Goal: Transaction & Acquisition: Purchase product/service

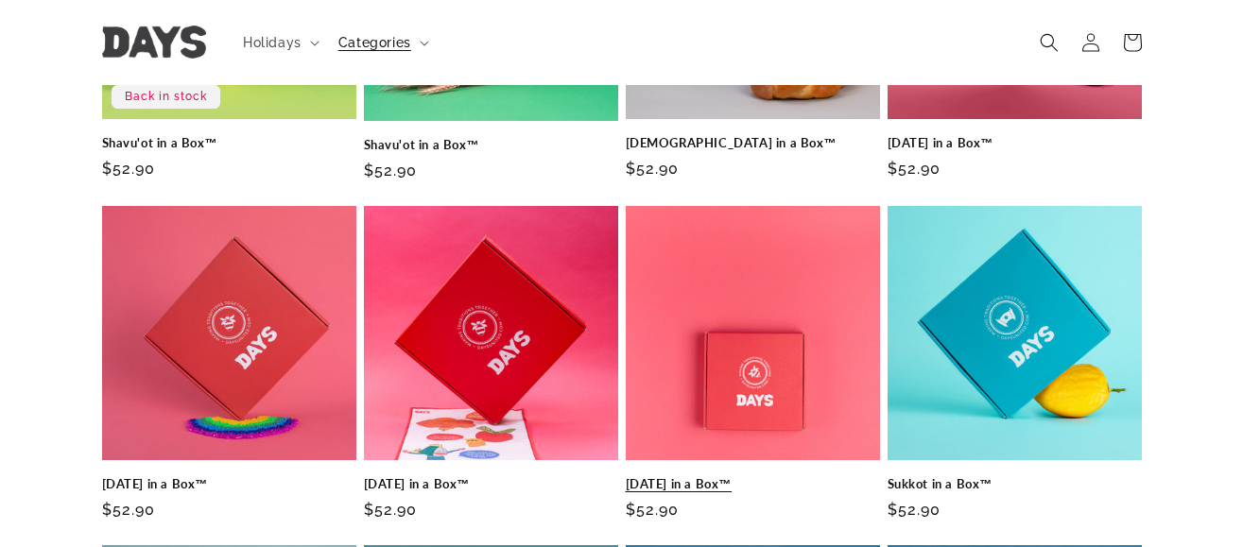
scroll to position [756, 0]
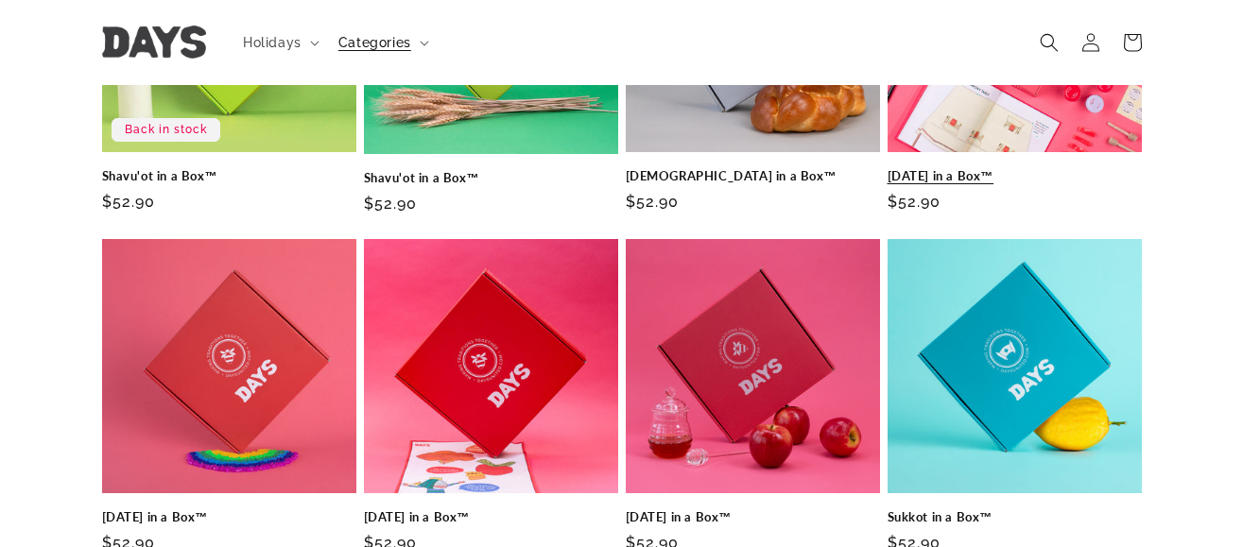
click at [996, 184] on link "[DATE] in a Box™" at bounding box center [1014, 176] width 254 height 16
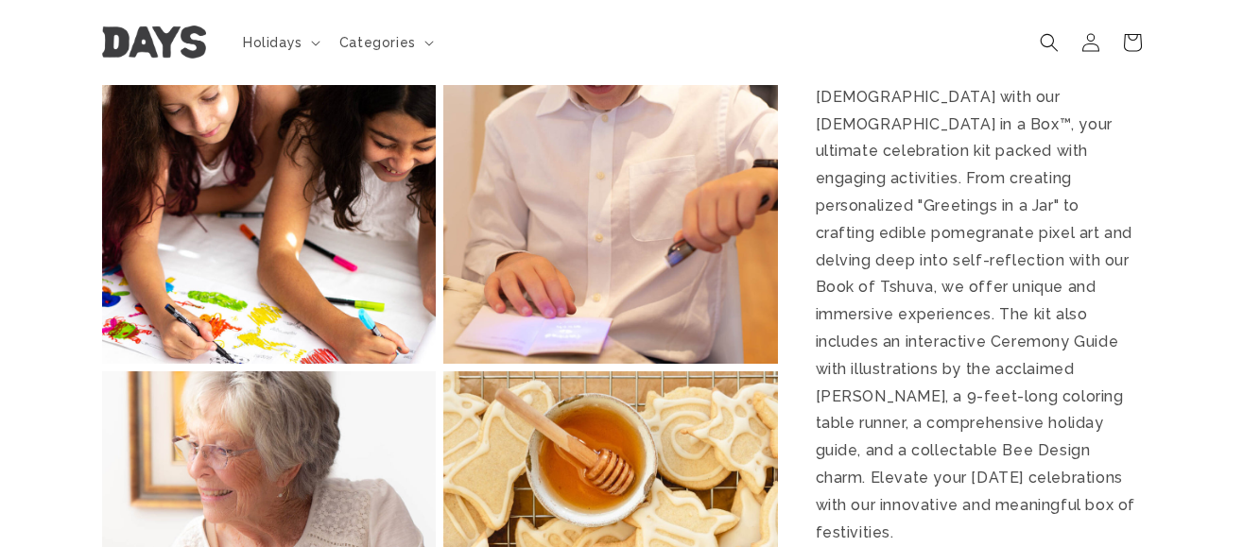
scroll to position [2174, 0]
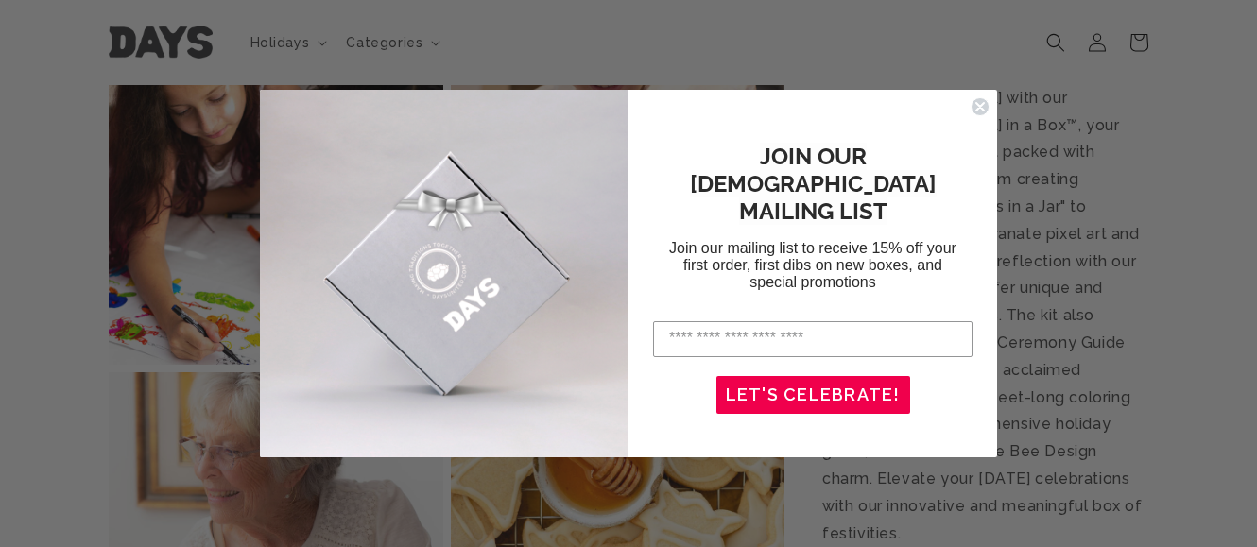
click at [972, 107] on circle "Close dialog" at bounding box center [981, 106] width 18 height 18
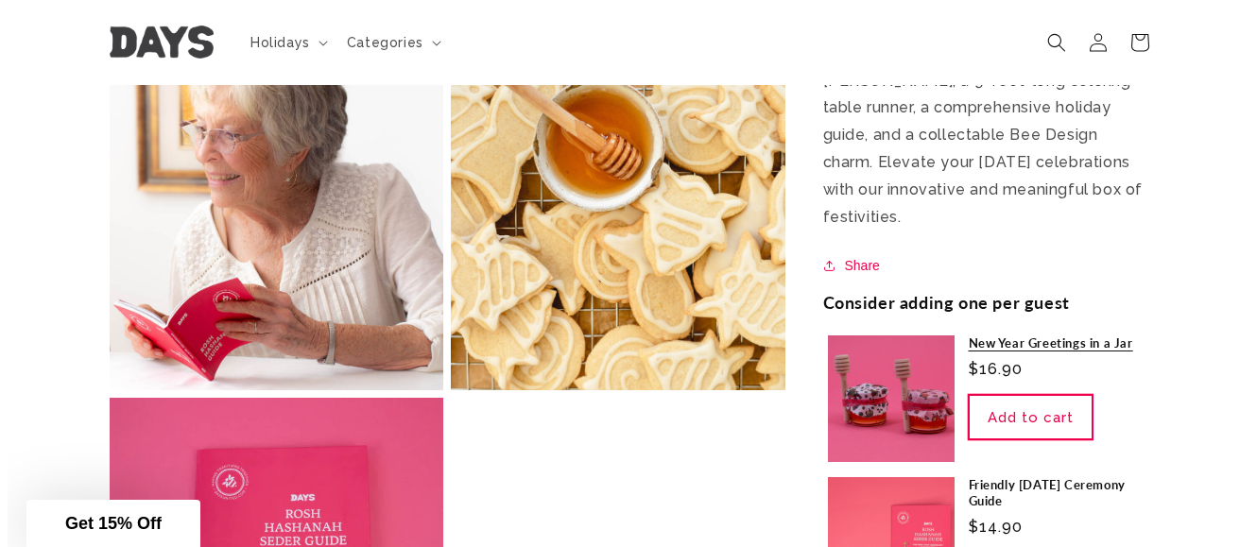
scroll to position [2457, 0]
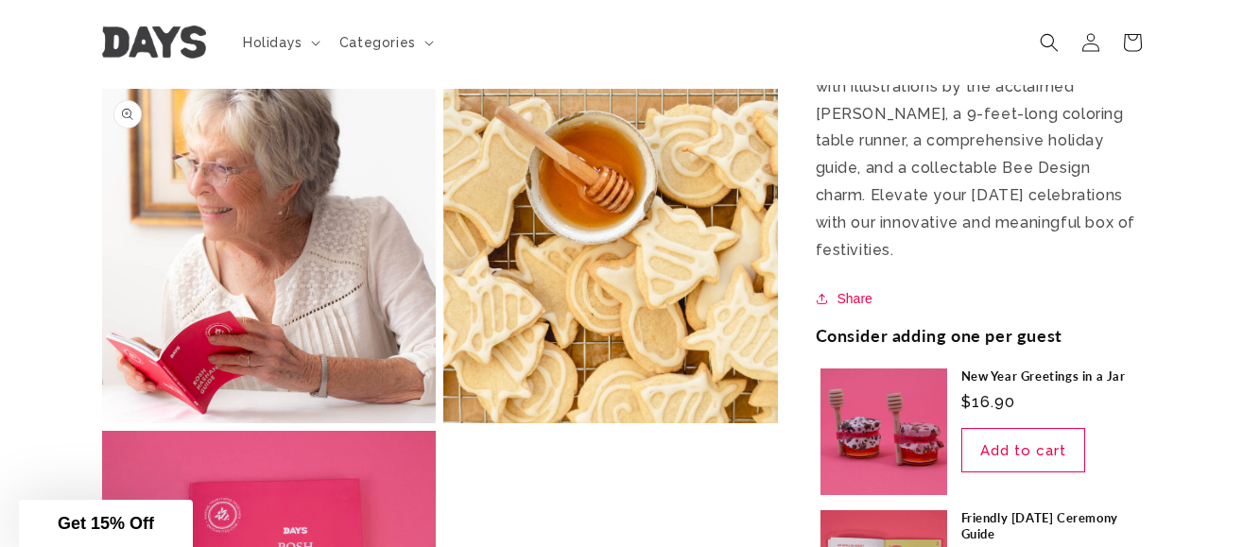
click at [102, 423] on button "Open media 12 in modal" at bounding box center [102, 423] width 0 height 0
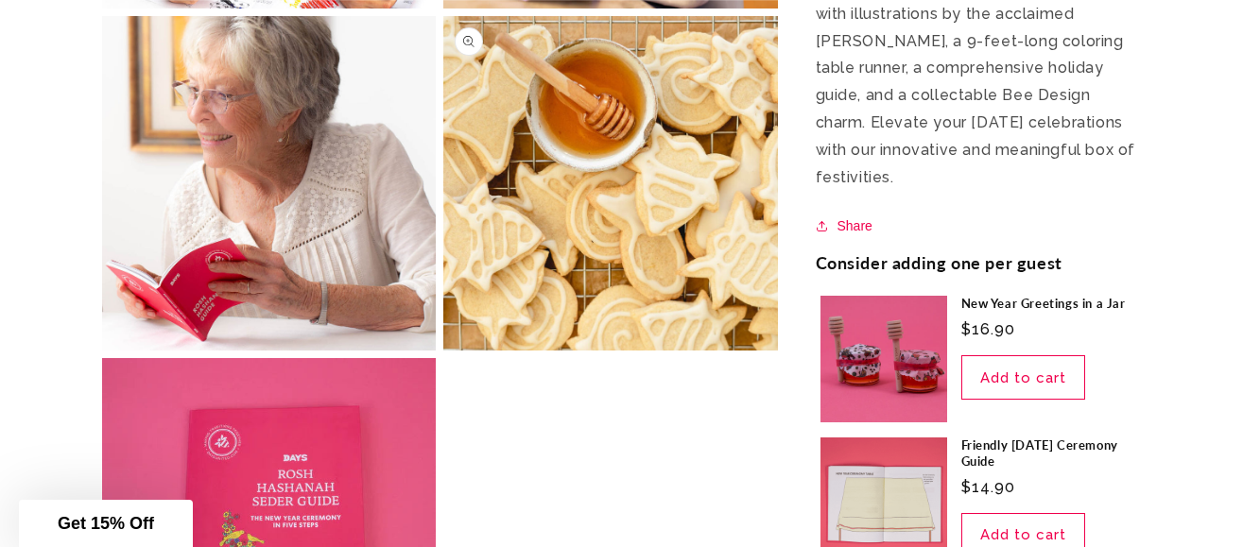
scroll to position [2552, 0]
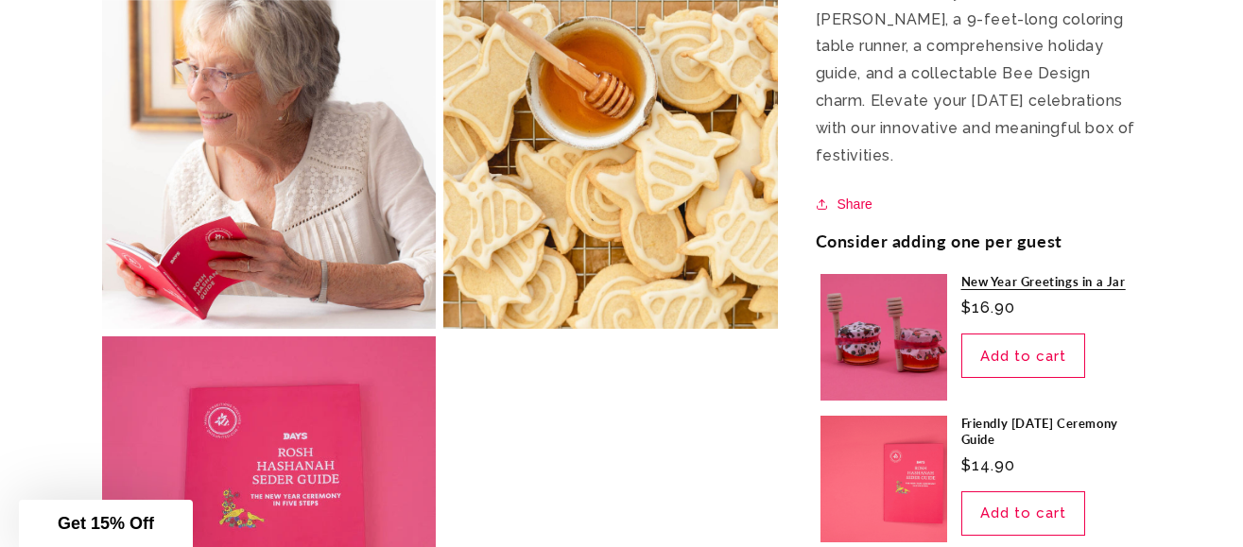
click at [961, 290] on link "New Year Greetings in a Jar" at bounding box center [1049, 282] width 176 height 16
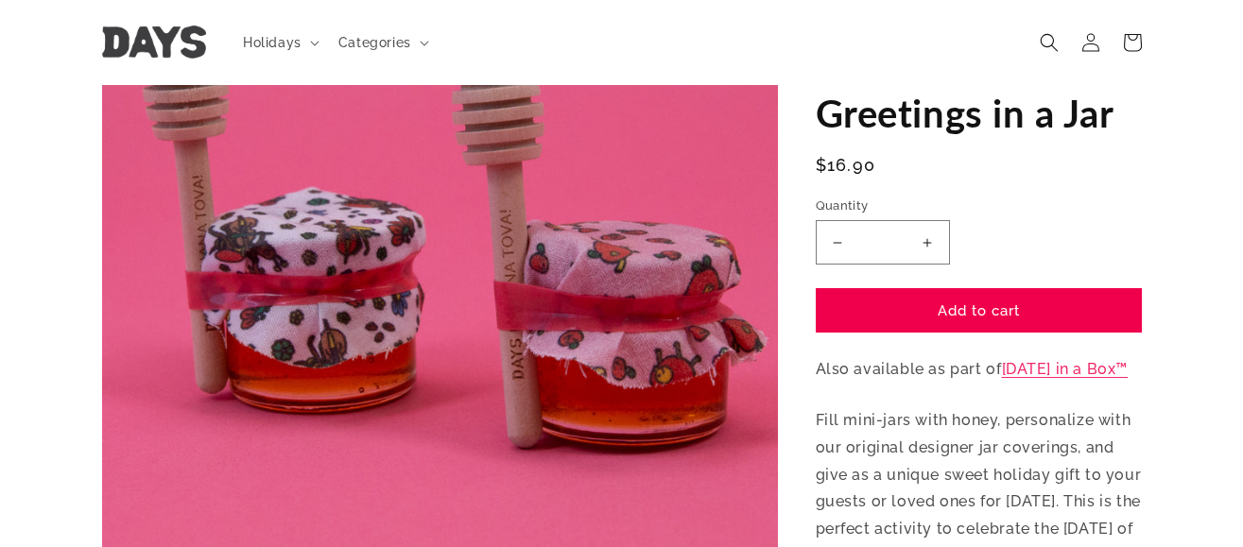
scroll to position [181, 0]
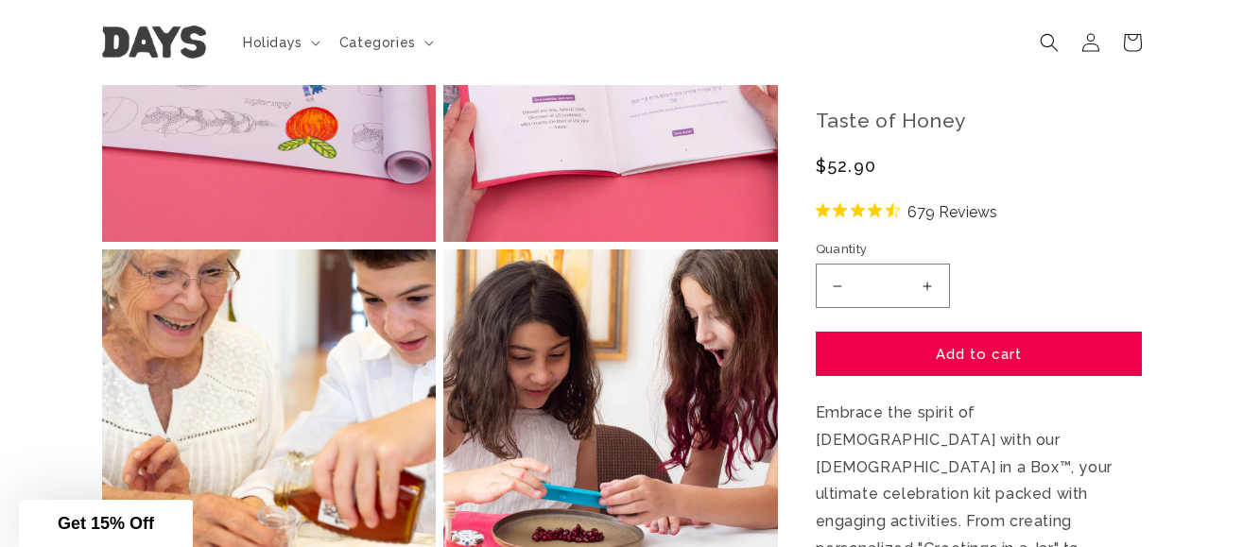
scroll to position [1607, 0]
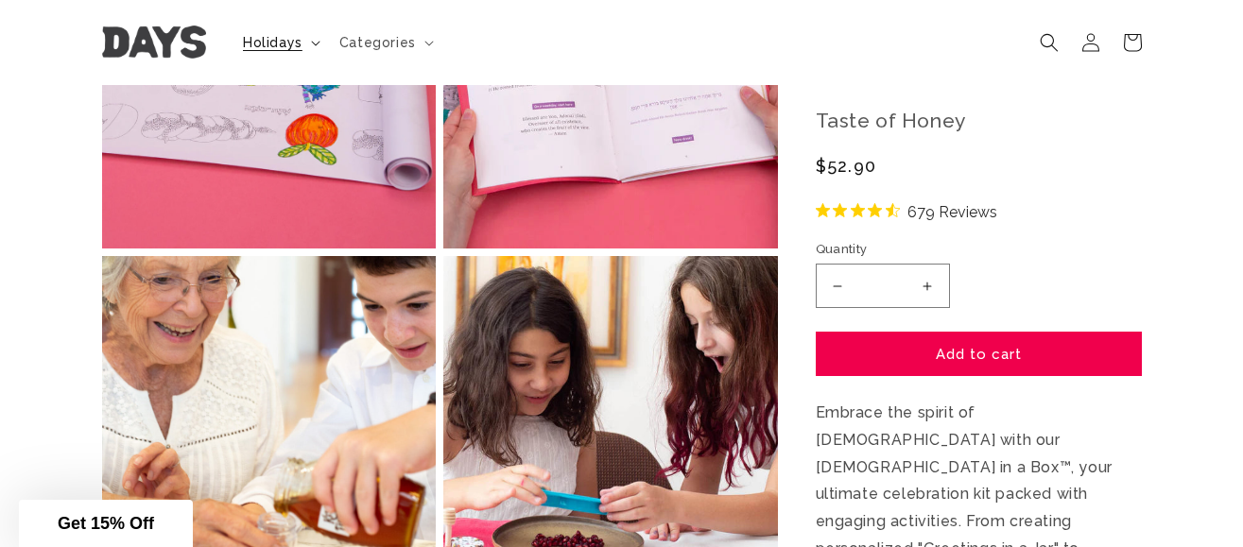
click at [274, 48] on span "Holidays" at bounding box center [273, 42] width 60 height 17
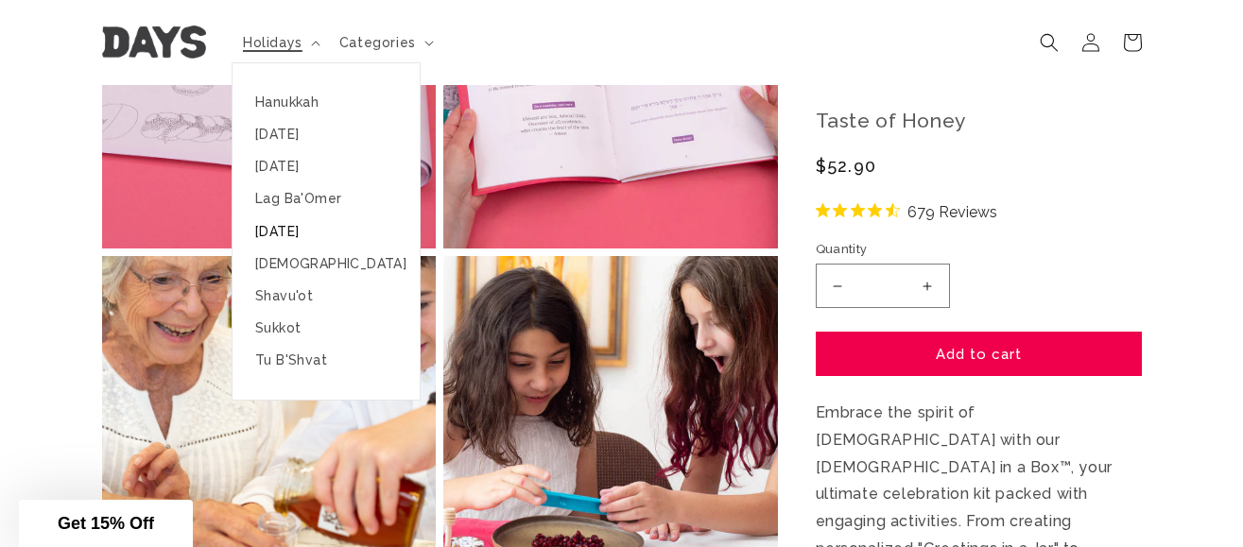
click at [317, 231] on link "[DATE]" at bounding box center [325, 231] width 187 height 32
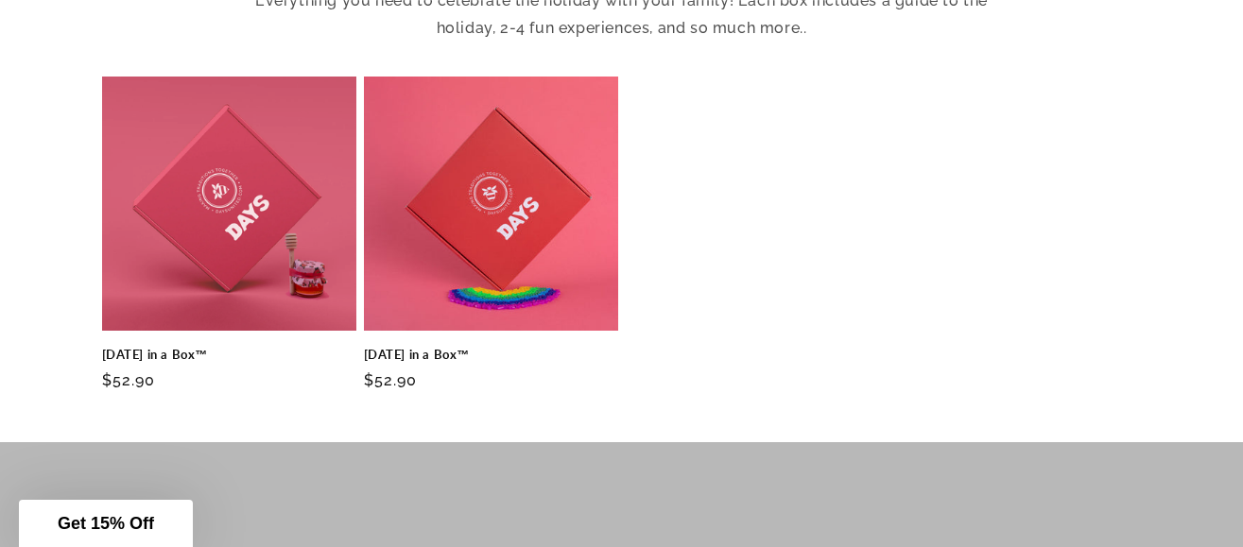
scroll to position [851, 0]
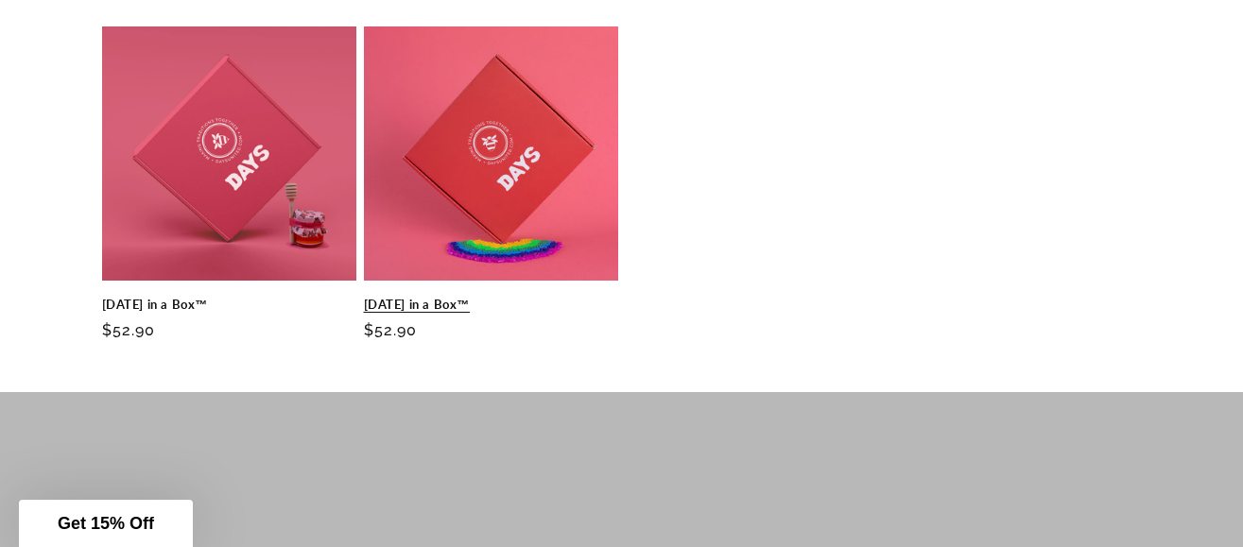
click at [416, 297] on link "[DATE] in a Box™" at bounding box center [491, 305] width 254 height 16
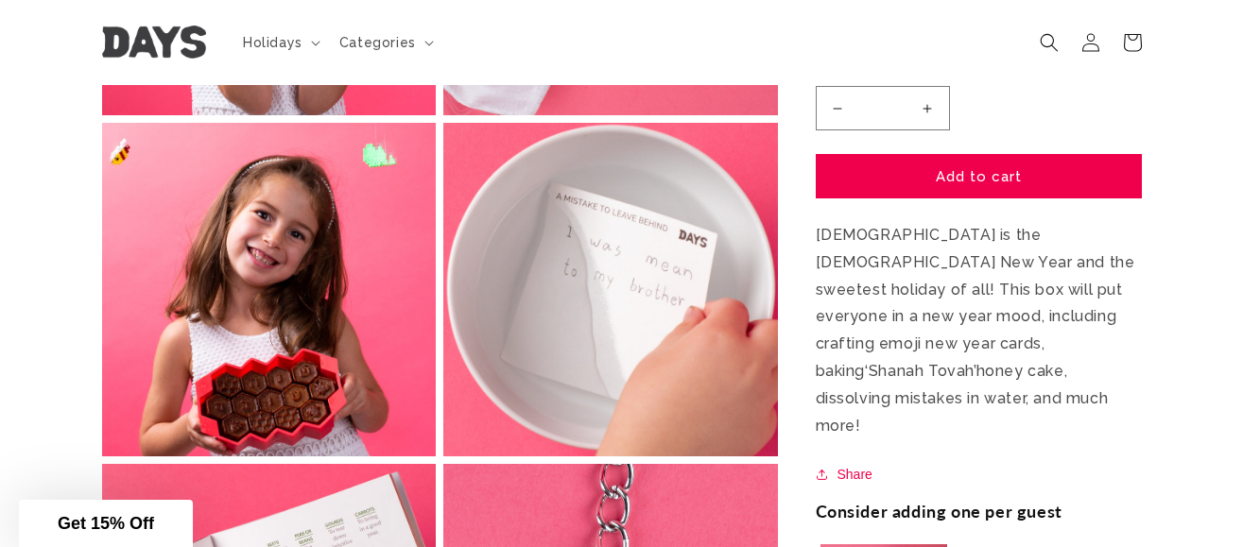
scroll to position [1323, 0]
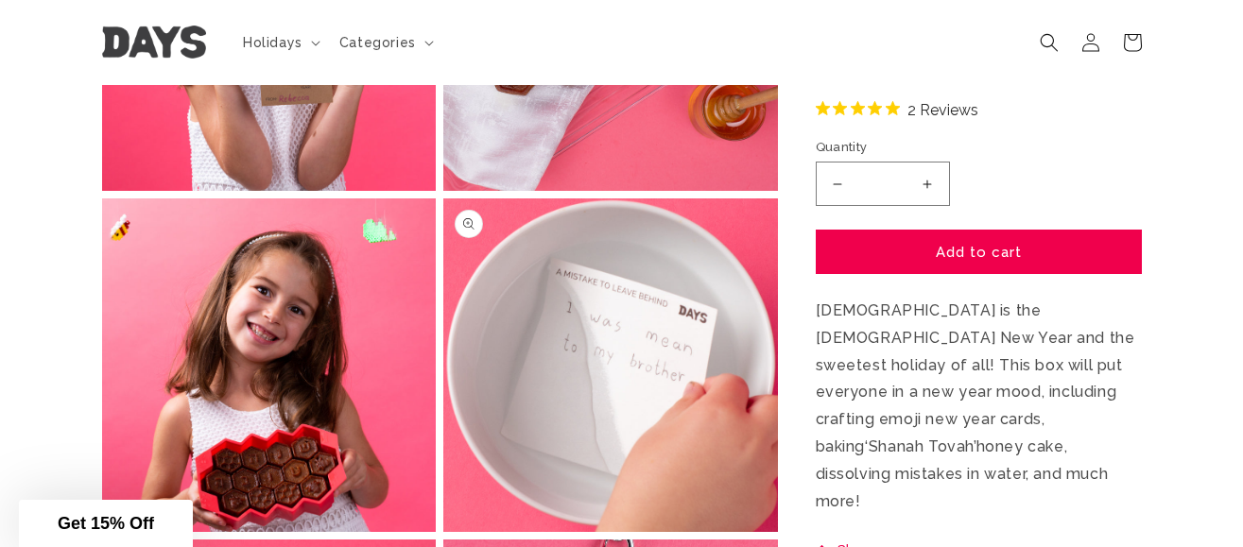
click at [443, 532] on button "Open media 7 in modal" at bounding box center [443, 532] width 0 height 0
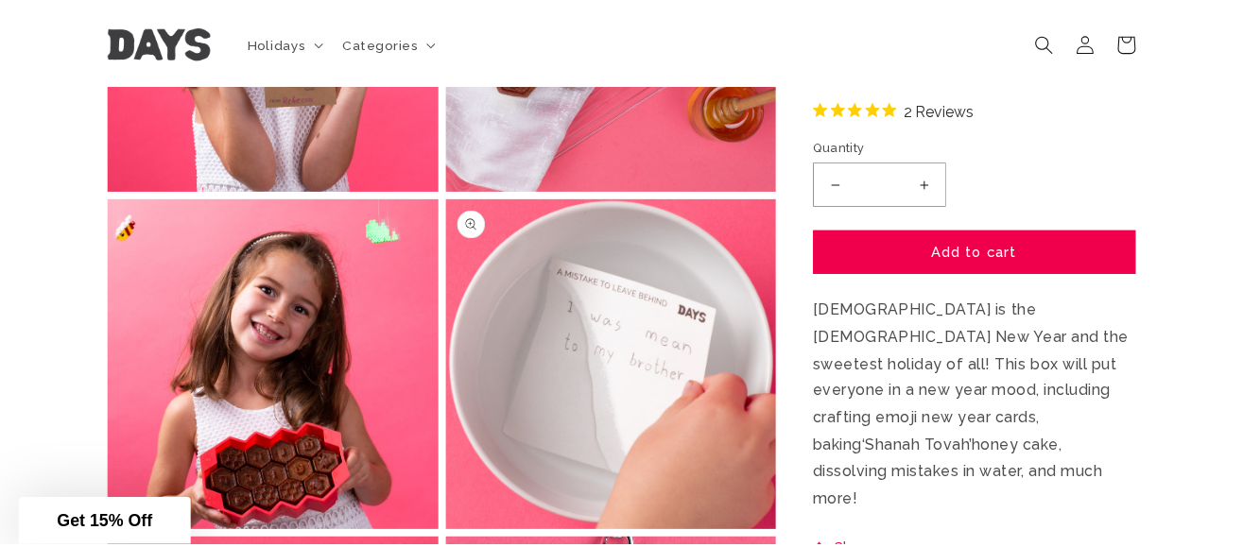
scroll to position [6228, 0]
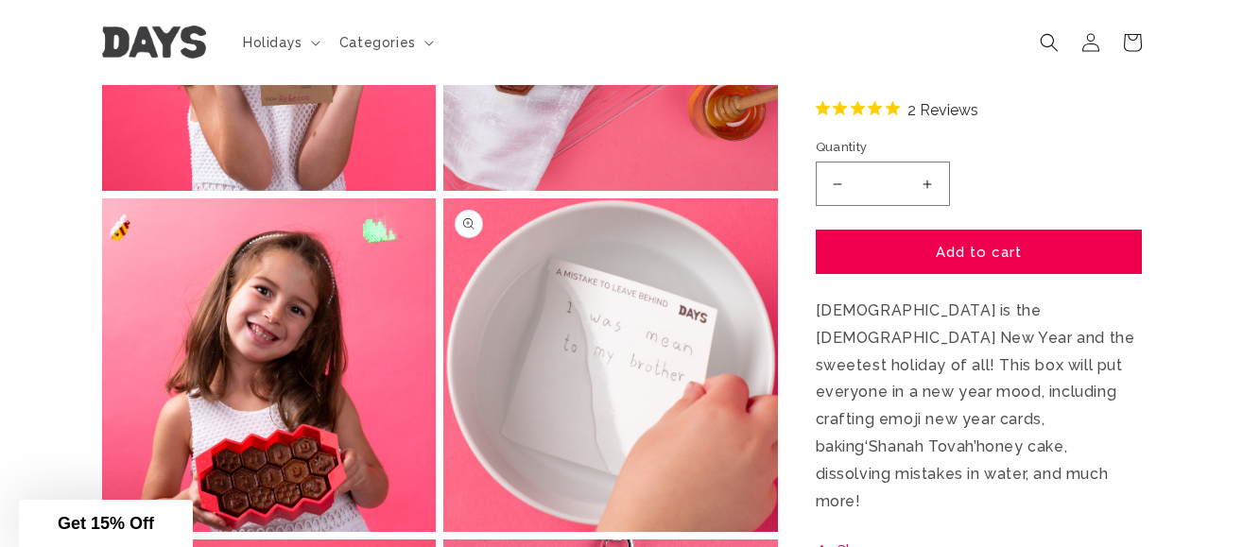
click at [443, 532] on button "Open media 7 in modal" at bounding box center [443, 532] width 0 height 0
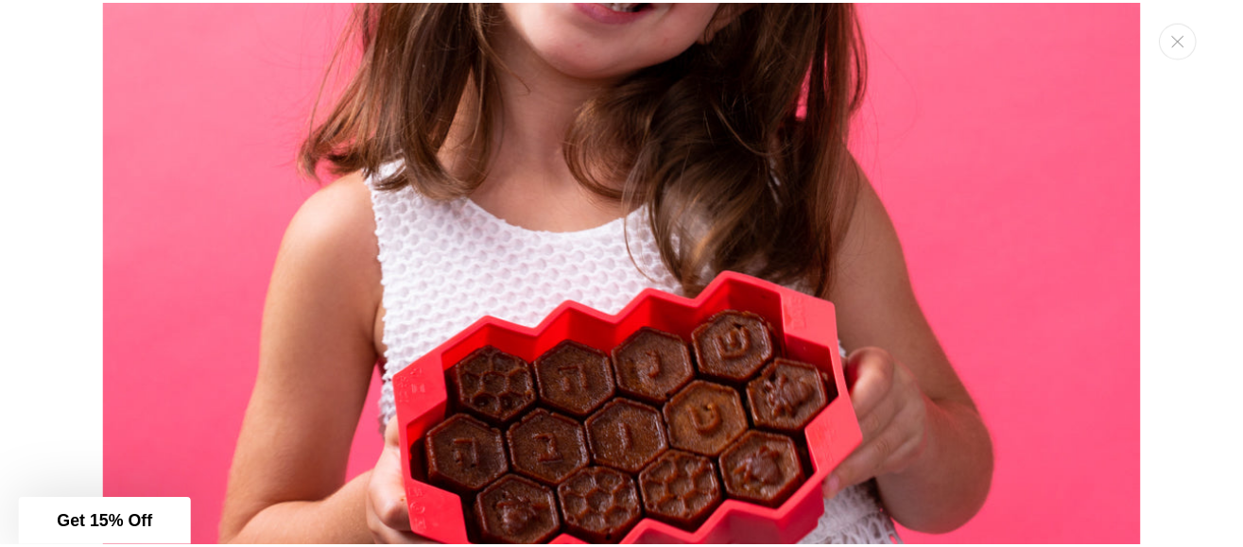
scroll to position [5651, 0]
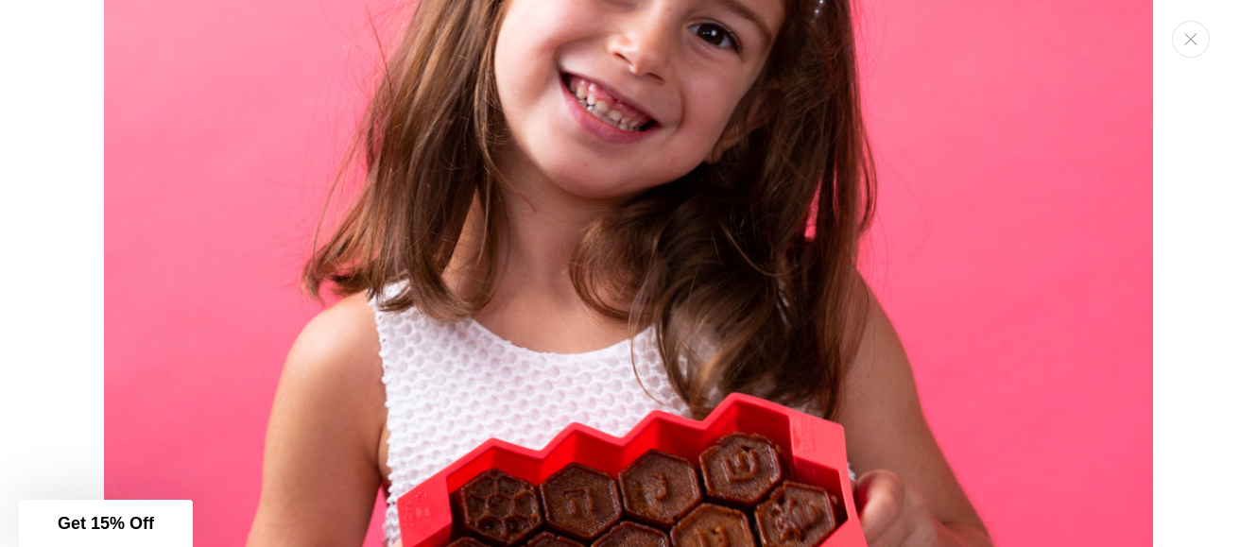
click at [598, 357] on img "Media gallery" at bounding box center [628, 207] width 1049 height 1049
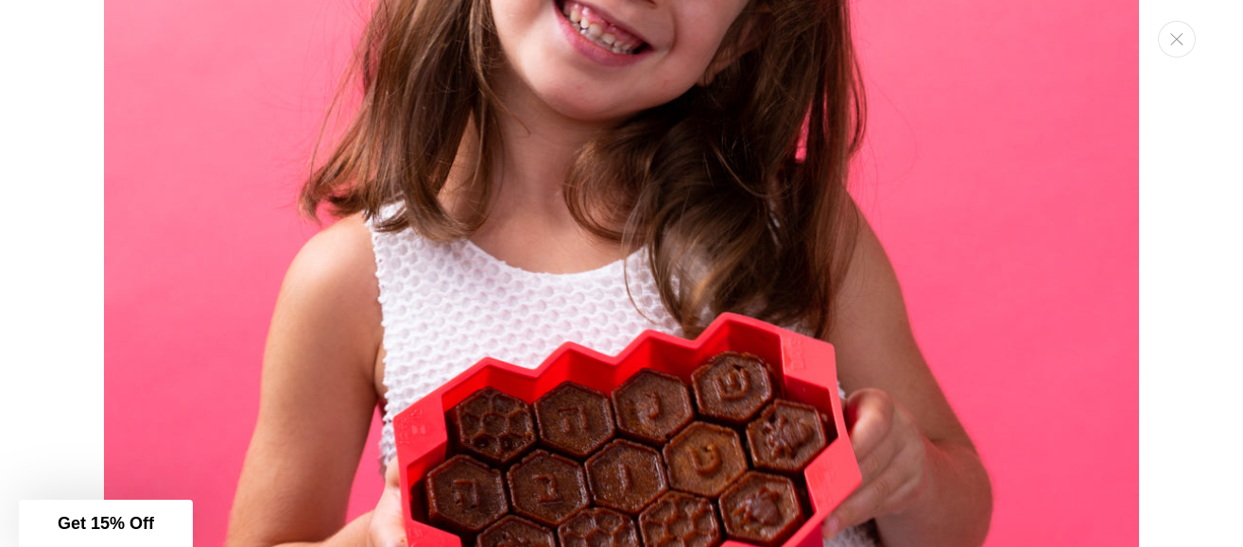
scroll to position [5580, 0]
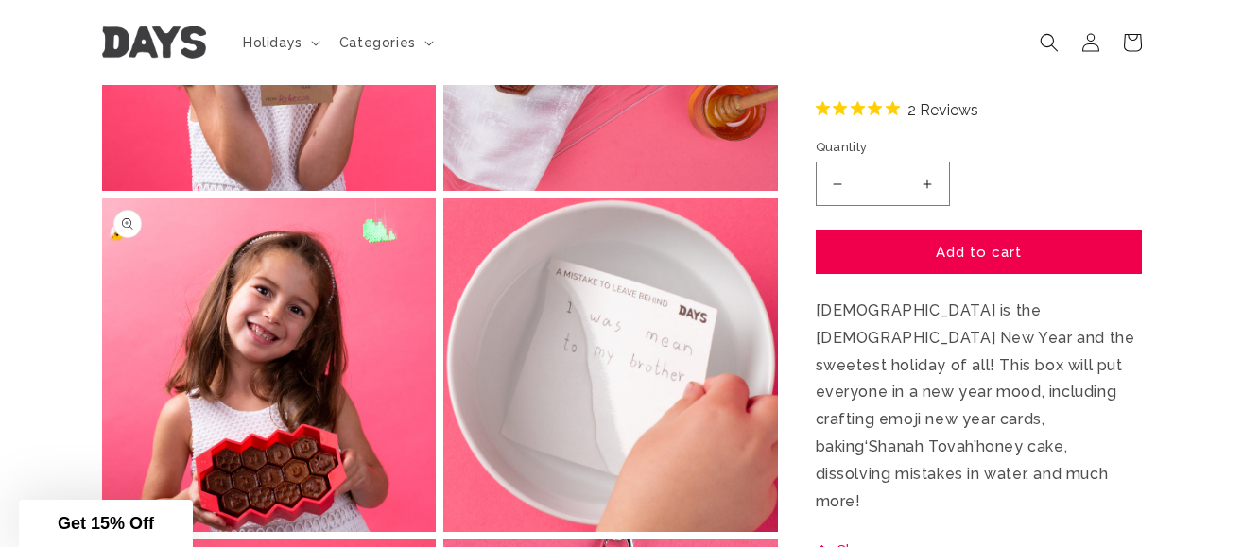
click at [102, 532] on button "Open media 6 in modal" at bounding box center [102, 532] width 0 height 0
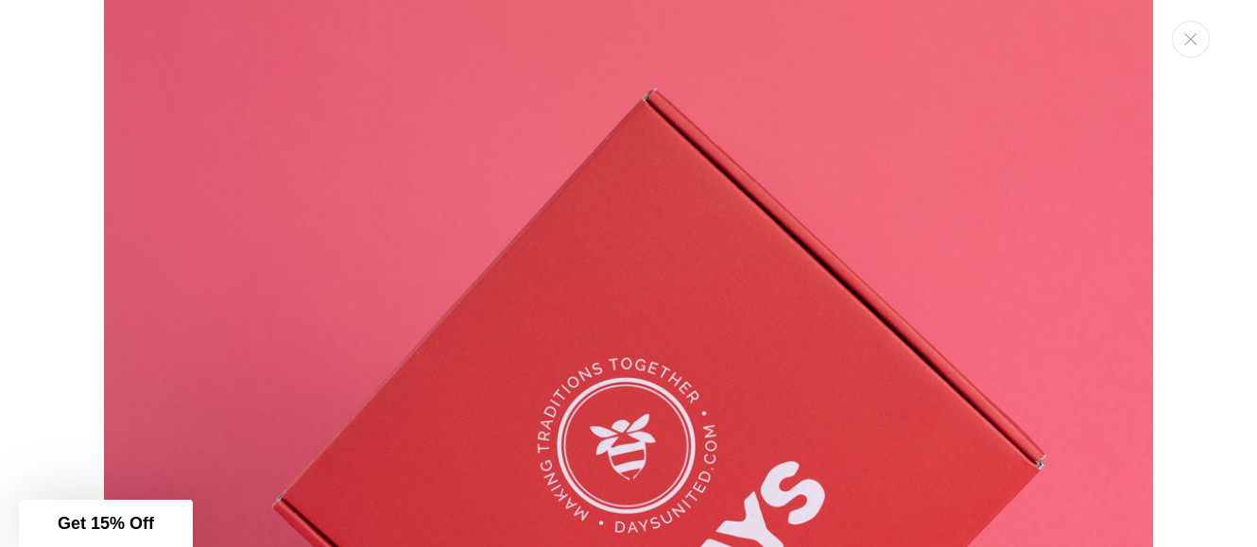
scroll to position [0, 0]
